Goal: Task Accomplishment & Management: Complete application form

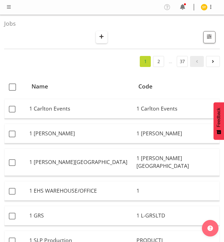
click at [100, 38] on span "button" at bounding box center [101, 36] width 7 height 7
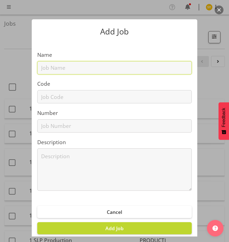
drag, startPoint x: 59, startPoint y: 68, endPoint x: 57, endPoint y: 74, distance: 6.0
click at [59, 69] on input "text" at bounding box center [114, 67] width 154 height 13
paste input "1251006A"
type input "1251006A"
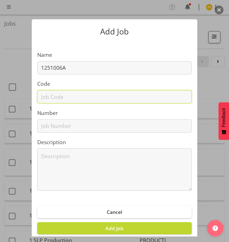
click at [52, 97] on input "text" at bounding box center [114, 96] width 154 height 13
paste input "1251006A"
type input "1251006A"
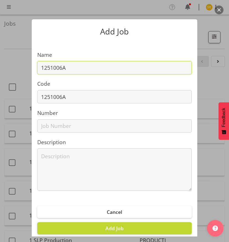
click at [78, 68] on input "1251006A" at bounding box center [114, 67] width 154 height 13
paste input "Concrete 2025 - Command Alkon"
drag, startPoint x: 163, startPoint y: 69, endPoint x: -42, endPoint y: 73, distance: 204.7
click at [0, 73] on html "COAST GROUP Profile Log Out Jobs Search Showing active jobs Showing running job…" at bounding box center [114, 121] width 229 height 242
type input "1251006A - Concrete 2025 - Command Alkon"
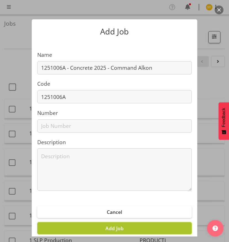
click at [129, 229] on button "Add Job" at bounding box center [114, 228] width 154 height 12
